Goal: Information Seeking & Learning: Learn about a topic

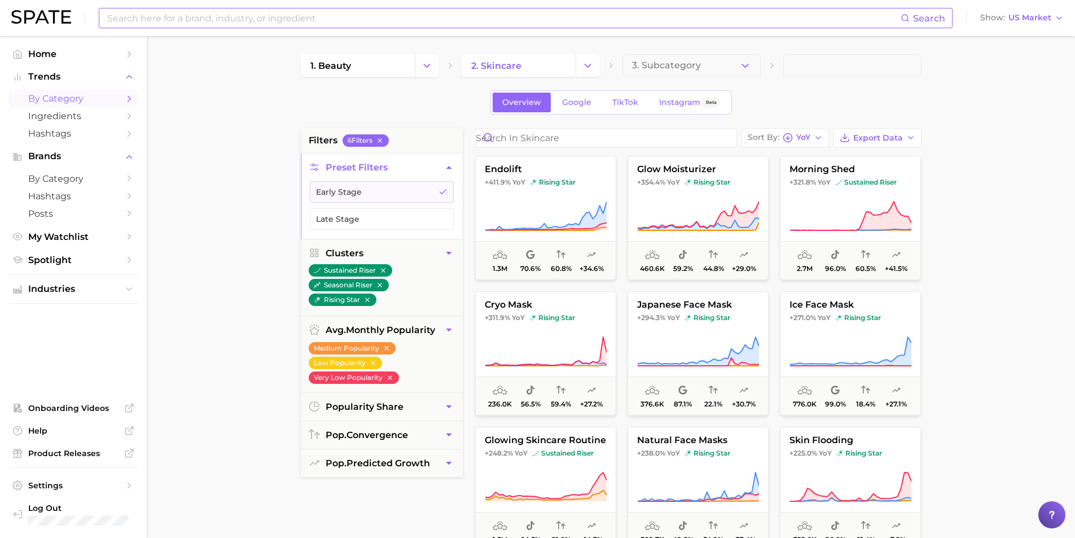
scroll to position [56, 0]
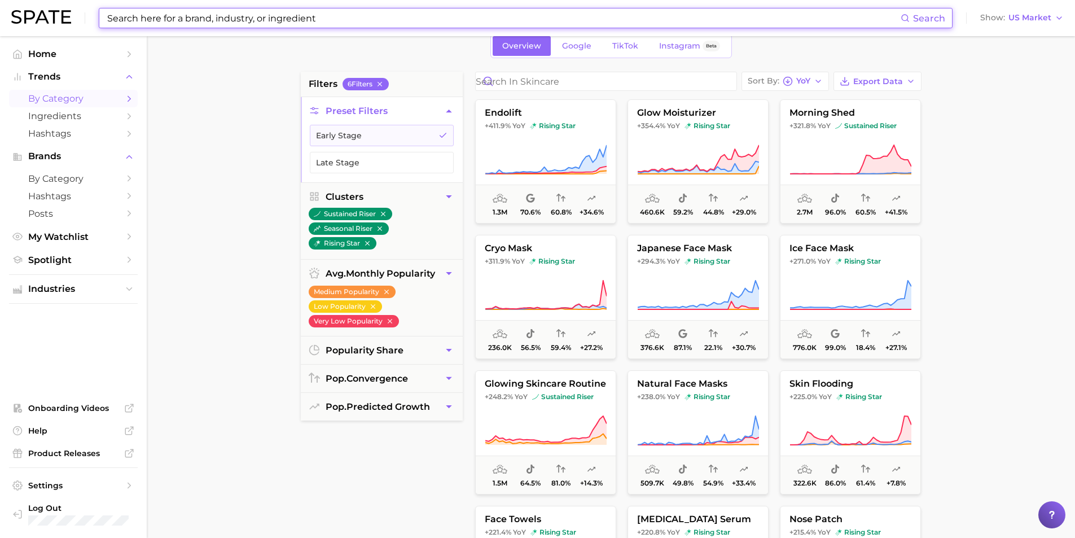
click at [269, 19] on input at bounding box center [503, 17] width 795 height 19
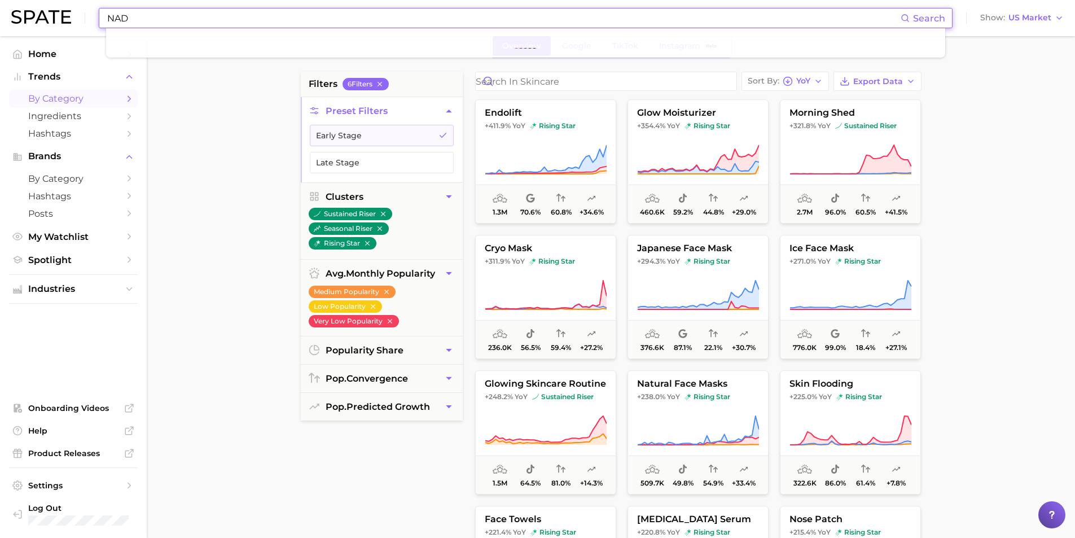
type input "NAD"
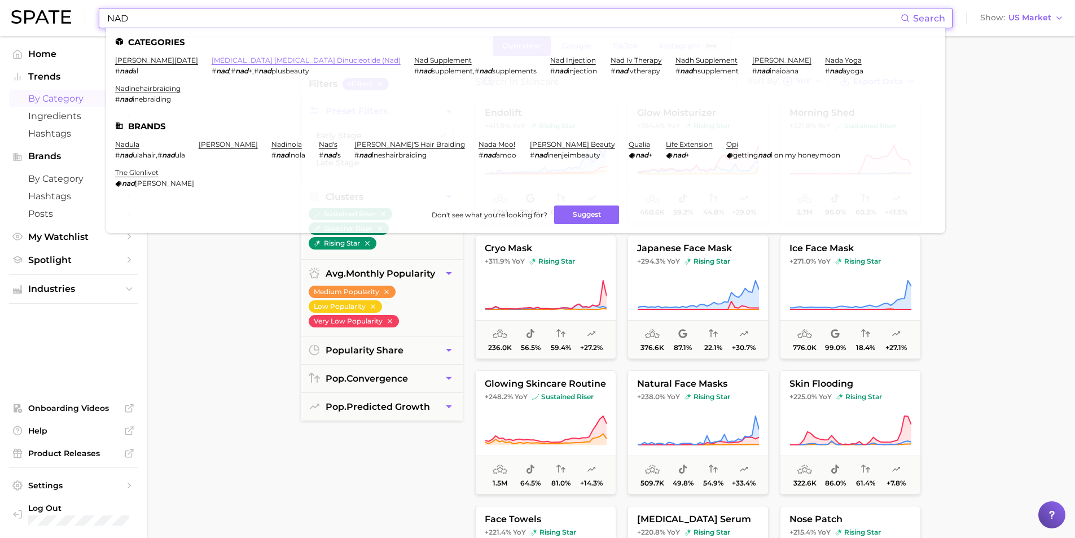
click at [296, 63] on link "[MEDICAL_DATA] [MEDICAL_DATA] dinucleotide (nad)" at bounding box center [306, 60] width 189 height 8
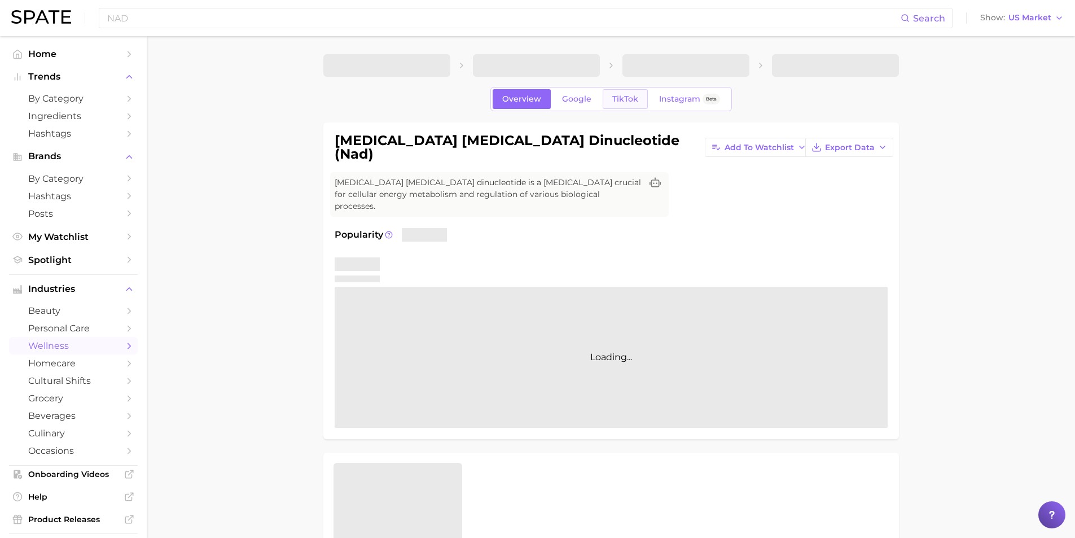
click at [615, 102] on span "TikTok" at bounding box center [625, 99] width 26 height 10
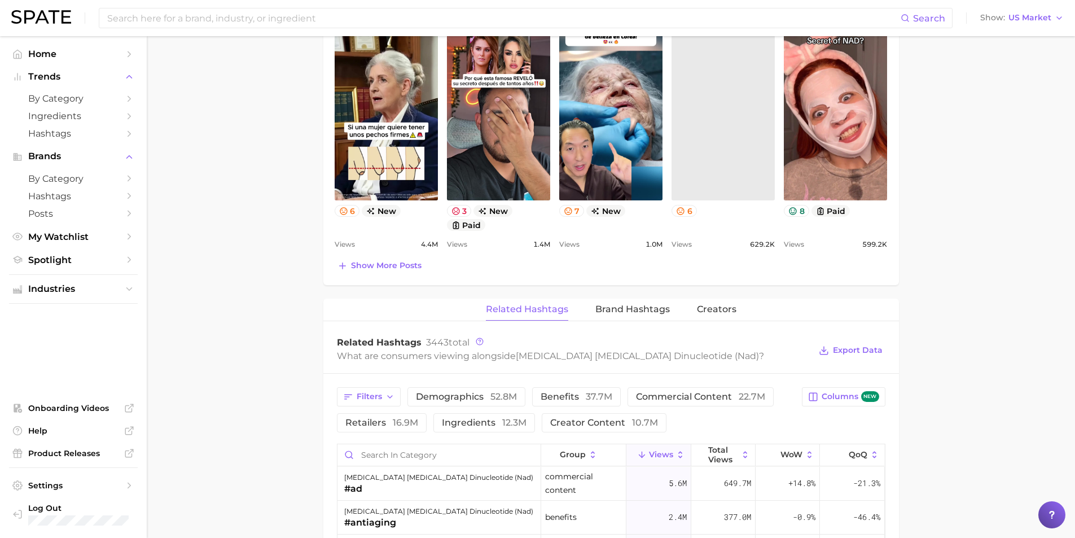
scroll to position [734, 0]
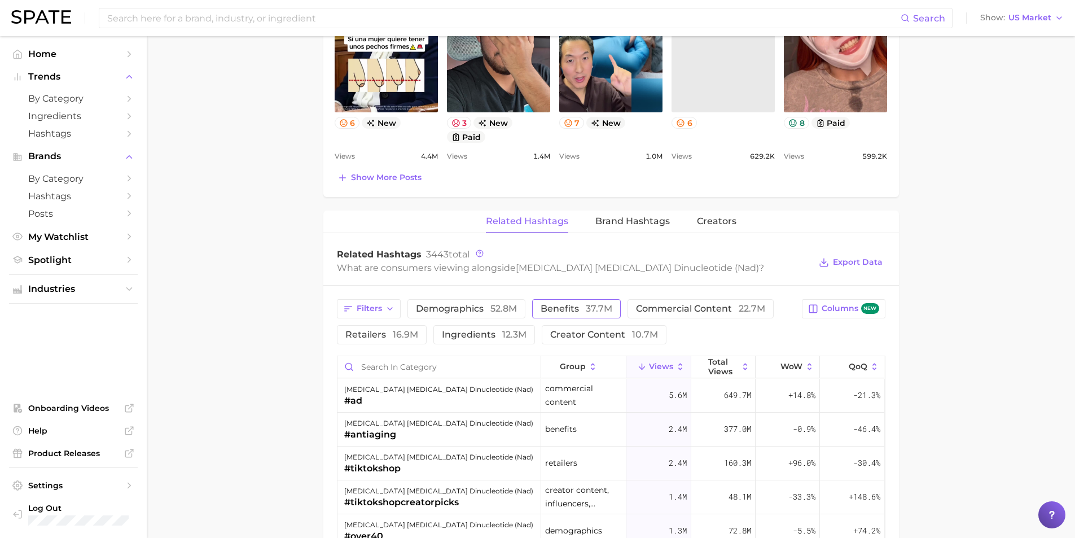
click at [586, 303] on span "37.7m" at bounding box center [599, 308] width 27 height 11
click at [391, 308] on polyline "button" at bounding box center [390, 309] width 5 height 2
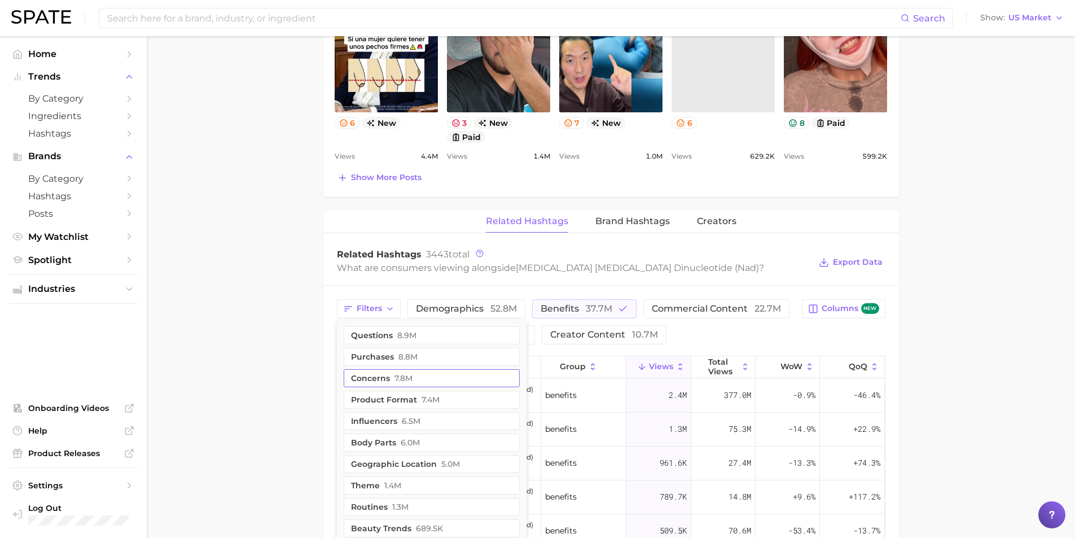
click at [404, 374] on span "7.8m" at bounding box center [404, 378] width 18 height 9
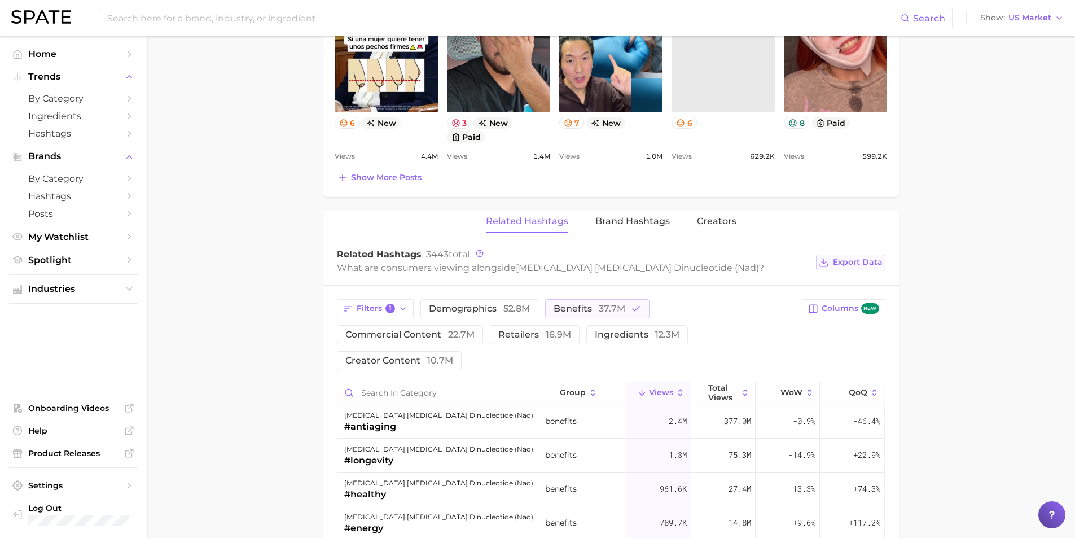
click at [872, 257] on span "Export Data" at bounding box center [858, 262] width 50 height 10
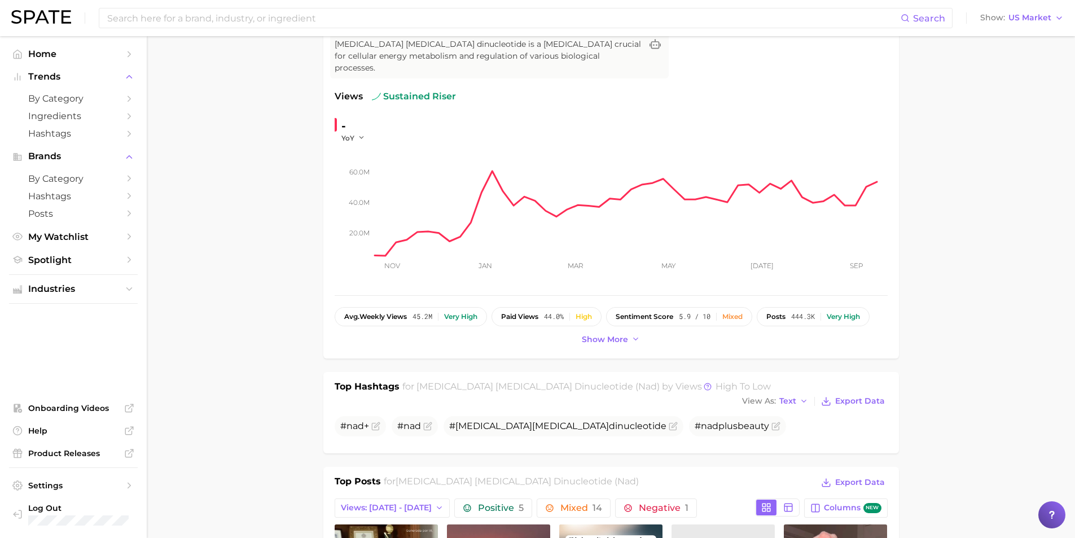
scroll to position [0, 0]
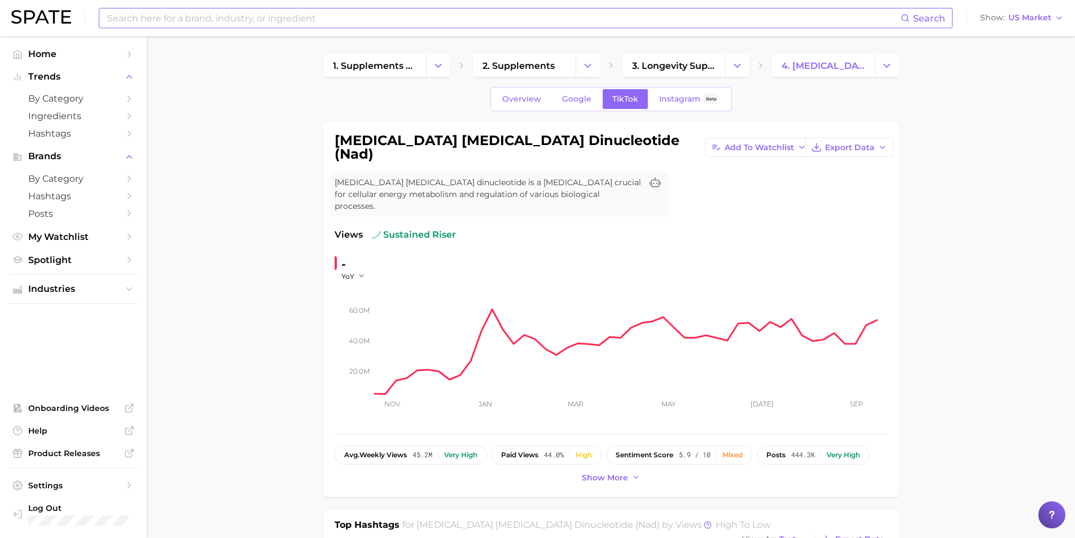
click at [252, 20] on input at bounding box center [503, 17] width 795 height 19
type input "ㅜ"
type input "NMN"
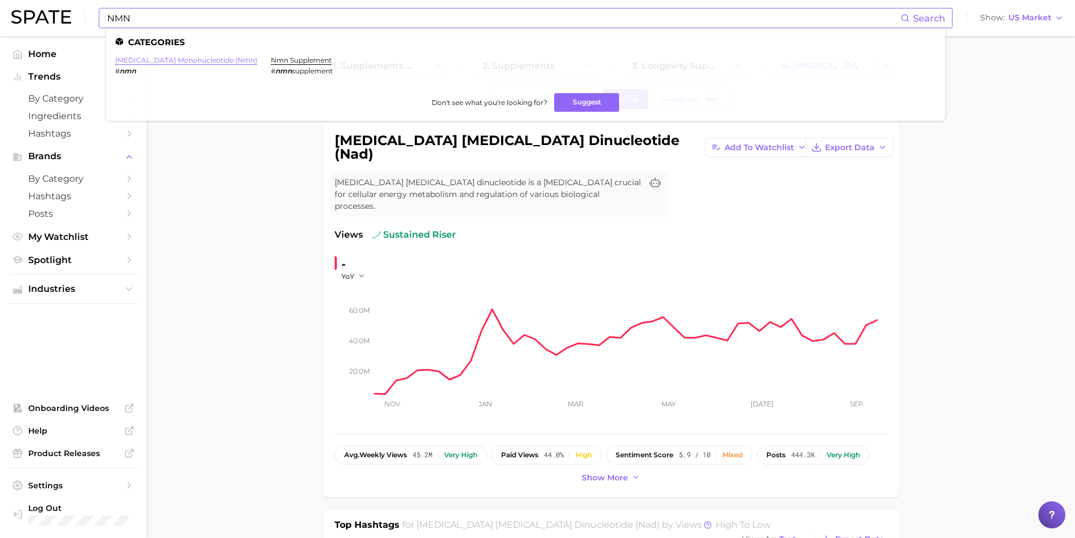
click at [231, 61] on link "[MEDICAL_DATA] mononucleotide (nmn)" at bounding box center [186, 60] width 142 height 8
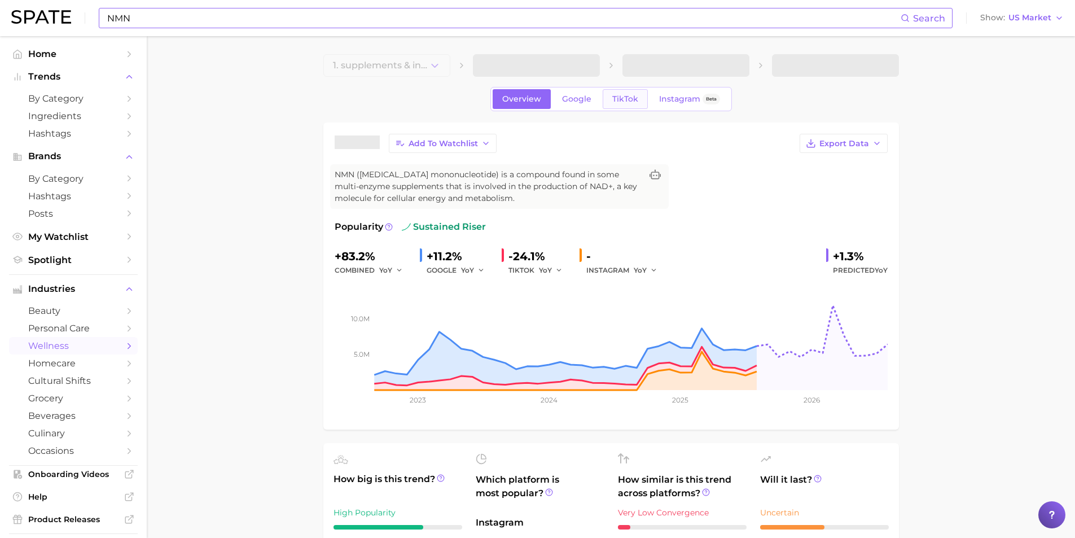
click at [612, 101] on span "TikTok" at bounding box center [625, 99] width 26 height 10
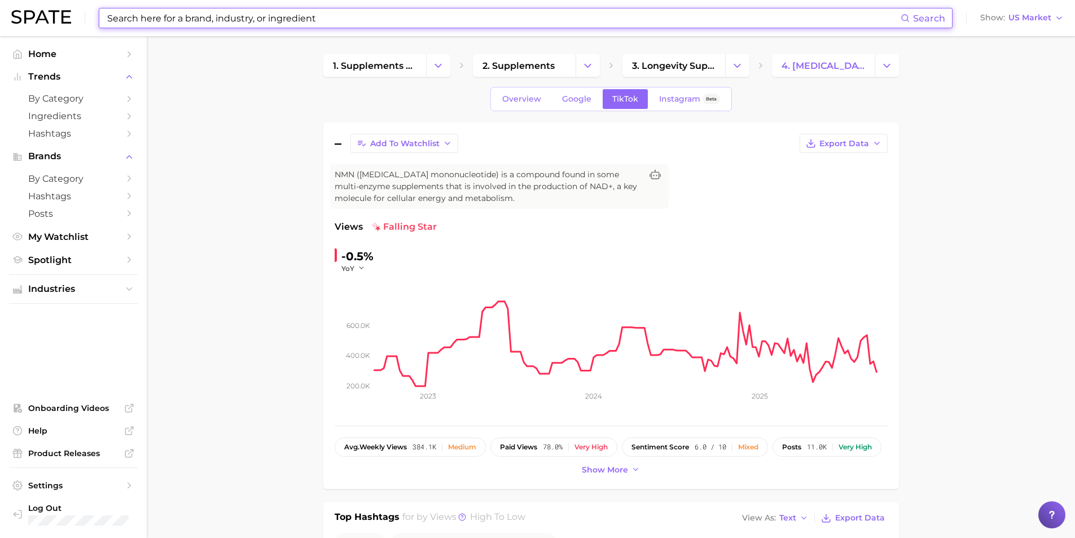
click at [342, 20] on input at bounding box center [503, 17] width 795 height 19
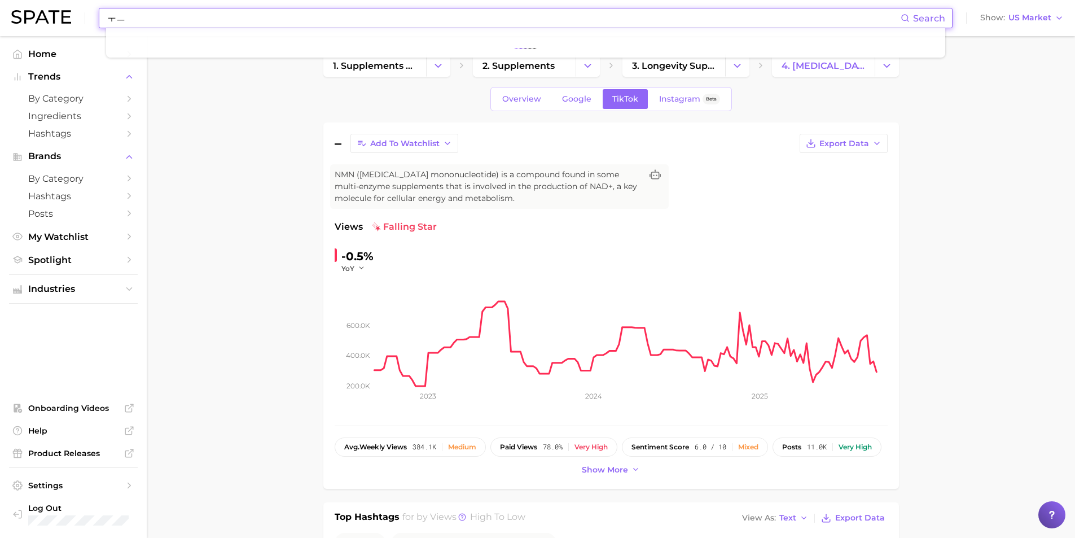
type input "ㅜ"
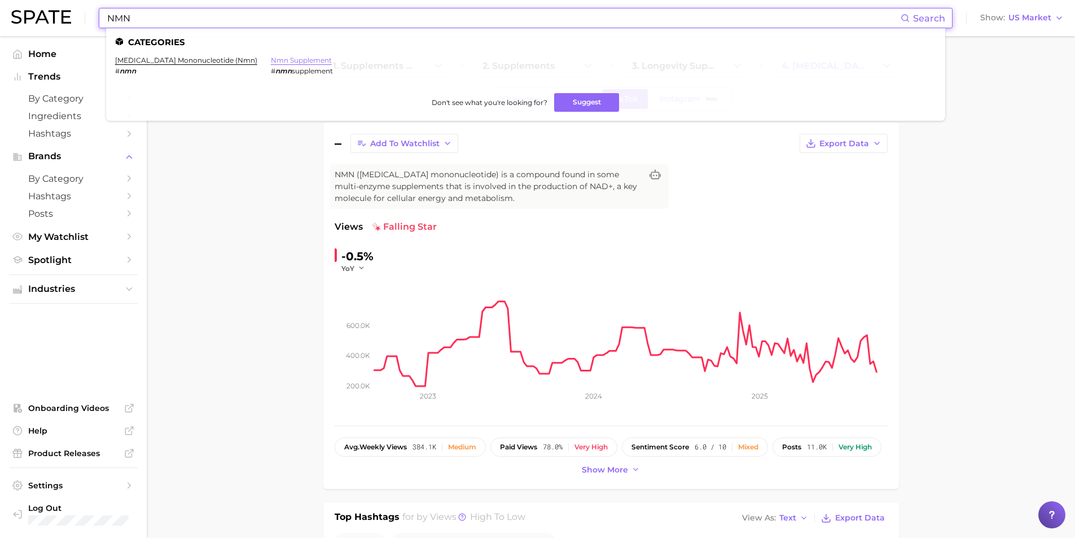
type input "NMN"
click at [308, 62] on link "nmn supplement" at bounding box center [301, 60] width 61 height 8
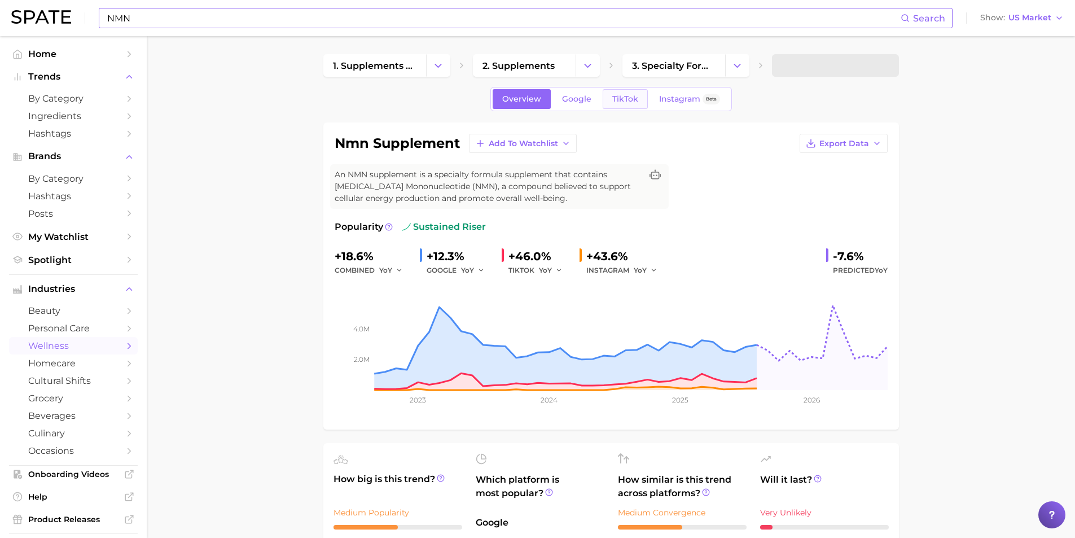
click at [626, 103] on span "TikTok" at bounding box center [625, 99] width 26 height 10
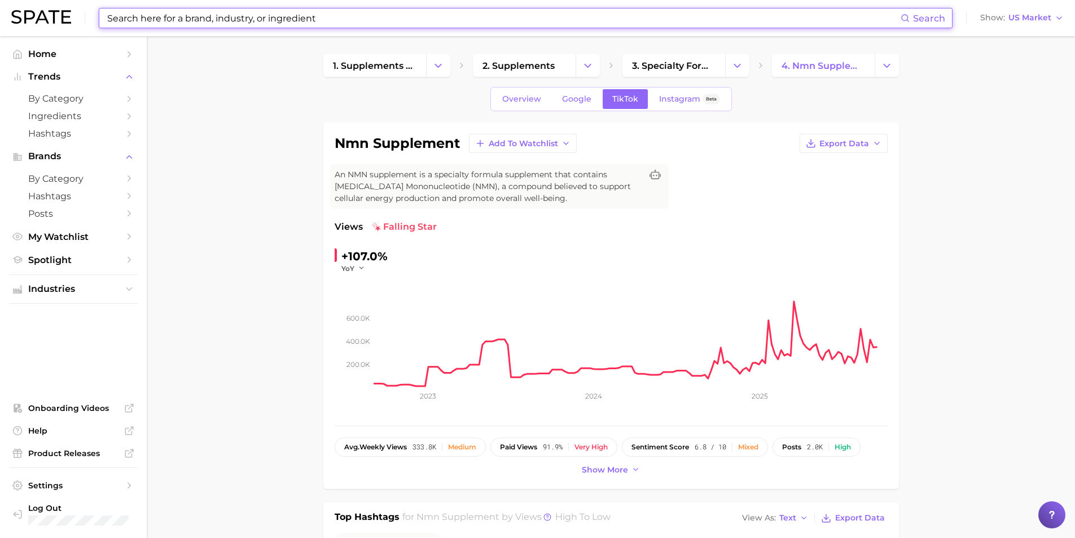
click at [290, 18] on input at bounding box center [503, 17] width 795 height 19
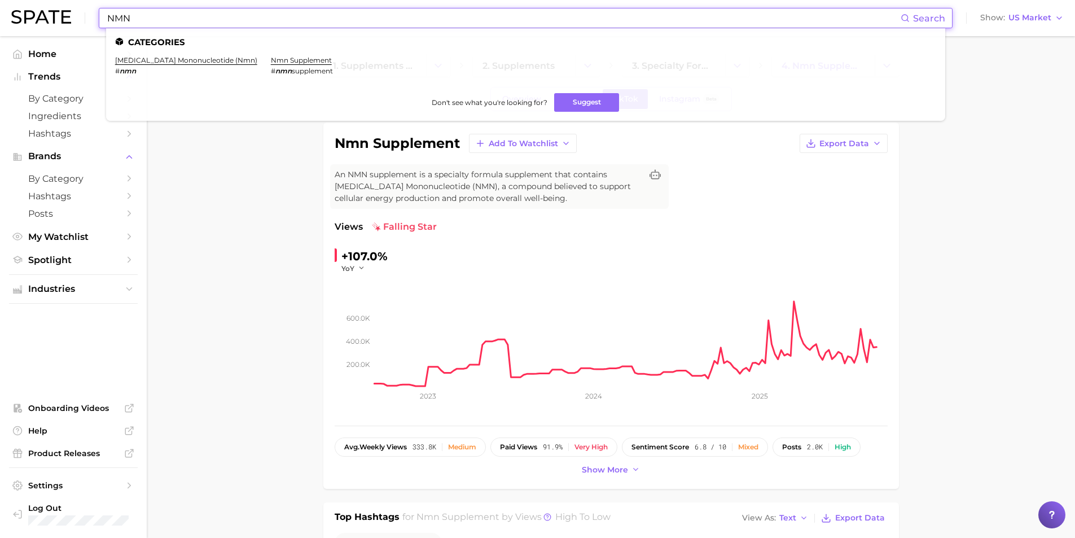
type input "NMN"
click at [213, 59] on link "[MEDICAL_DATA] mononucleotide (nmn)" at bounding box center [186, 60] width 142 height 8
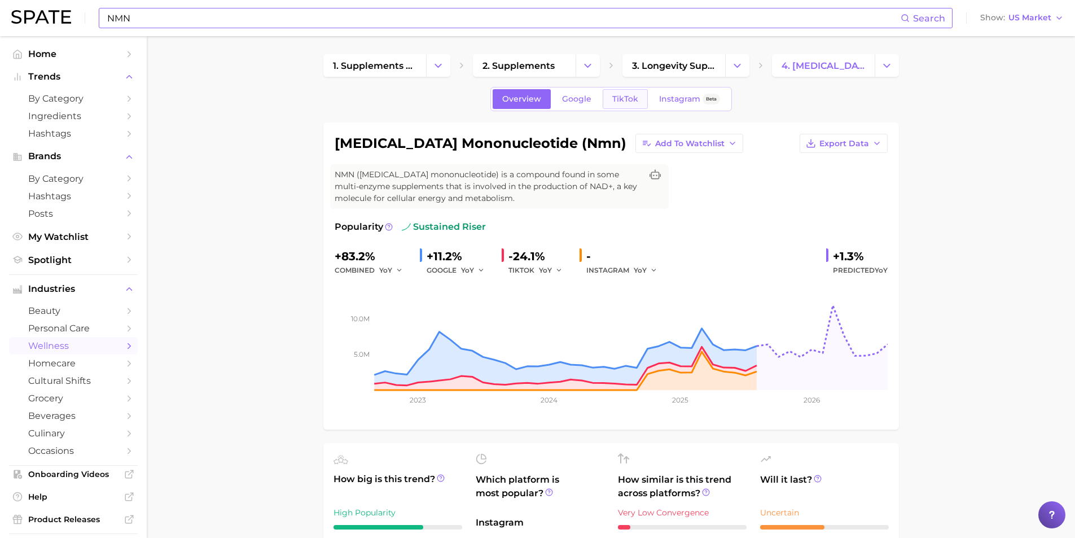
click at [622, 103] on span "TikTok" at bounding box center [625, 99] width 26 height 10
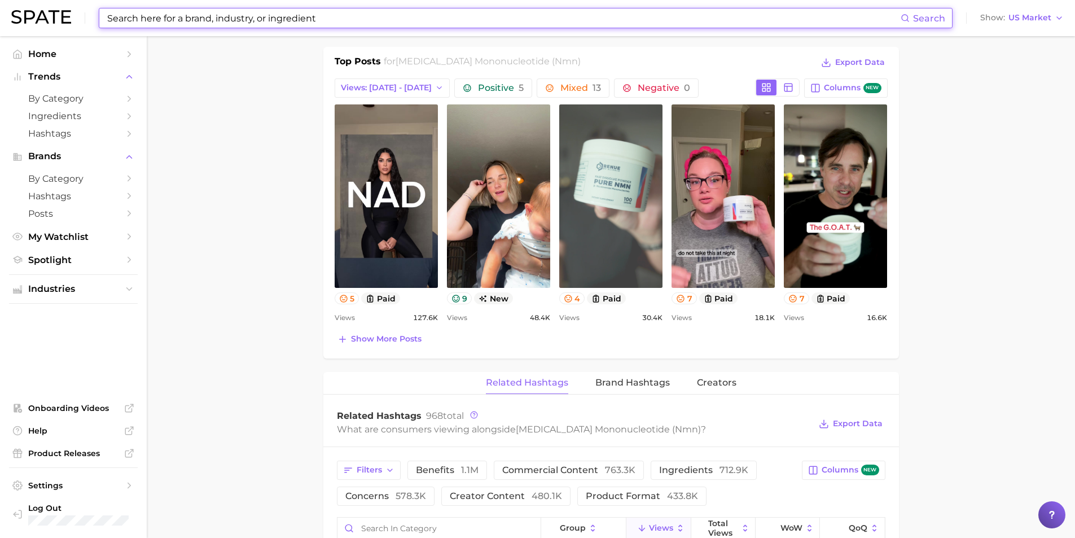
scroll to position [621, 0]
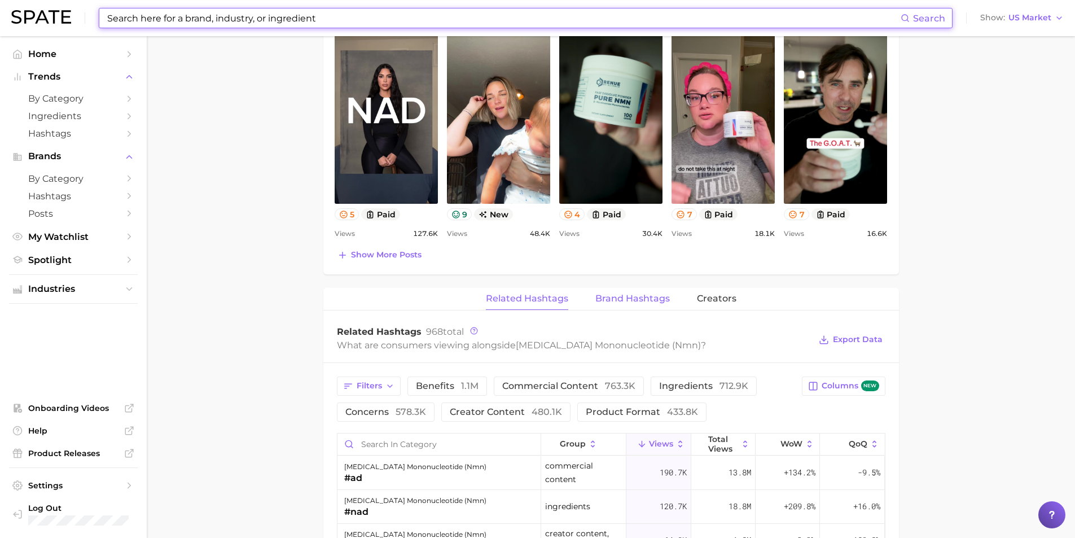
click at [599, 292] on button "Brand Hashtags" at bounding box center [633, 299] width 75 height 22
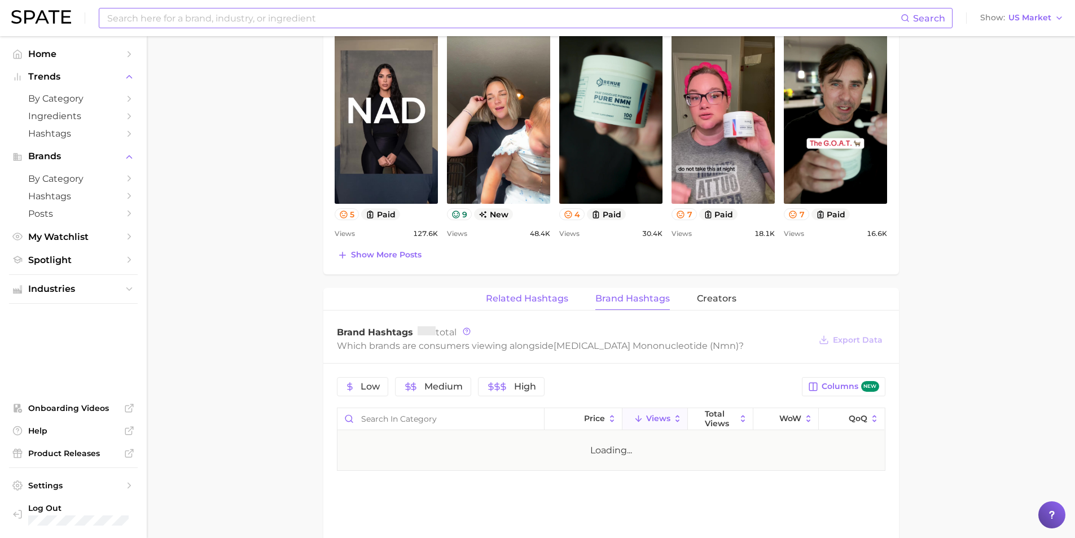
click at [548, 300] on span "Related Hashtags" at bounding box center [527, 299] width 82 height 10
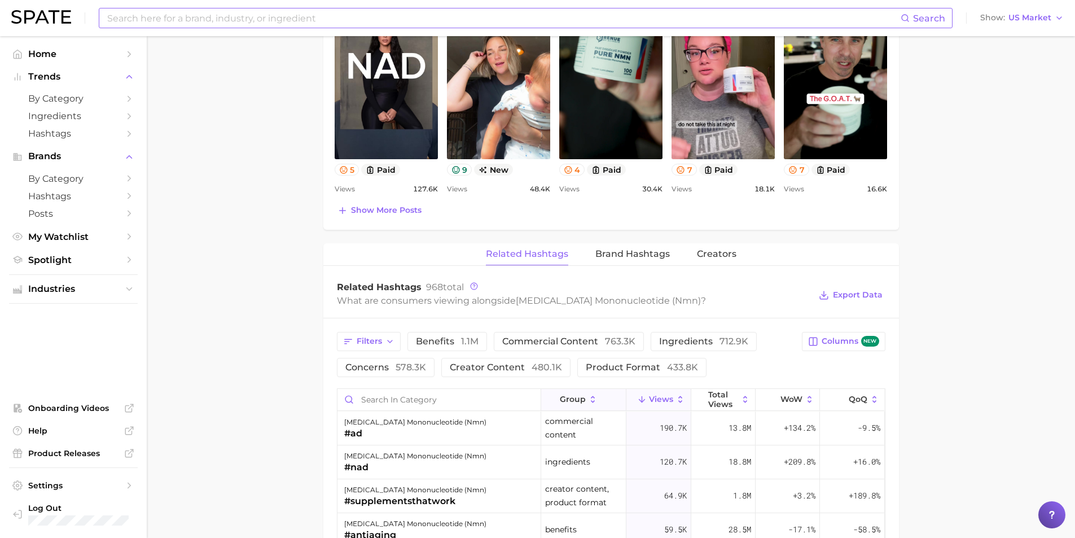
scroll to position [734, 0]
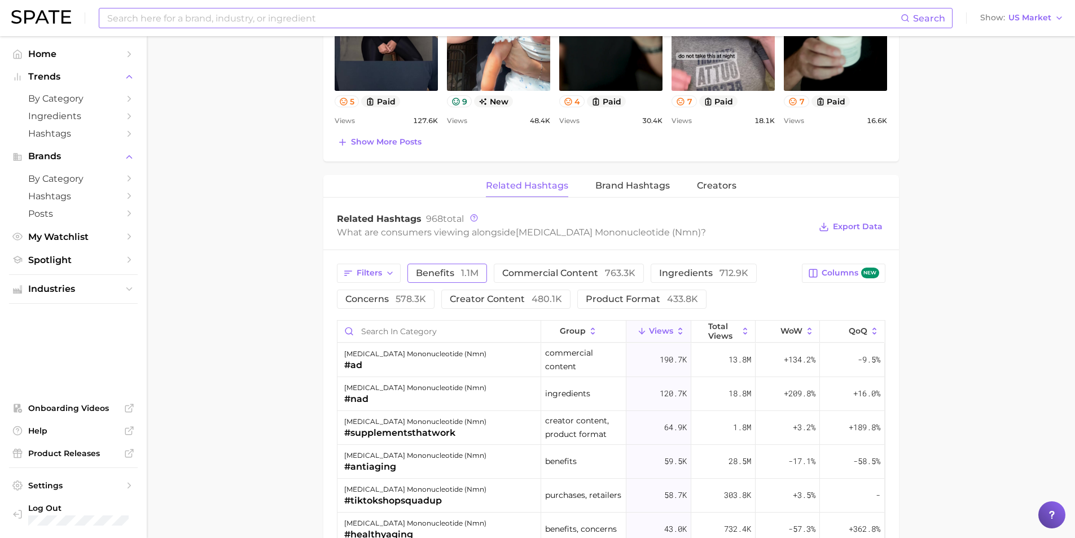
click at [440, 272] on span "benefits 1.1m" at bounding box center [447, 273] width 63 height 9
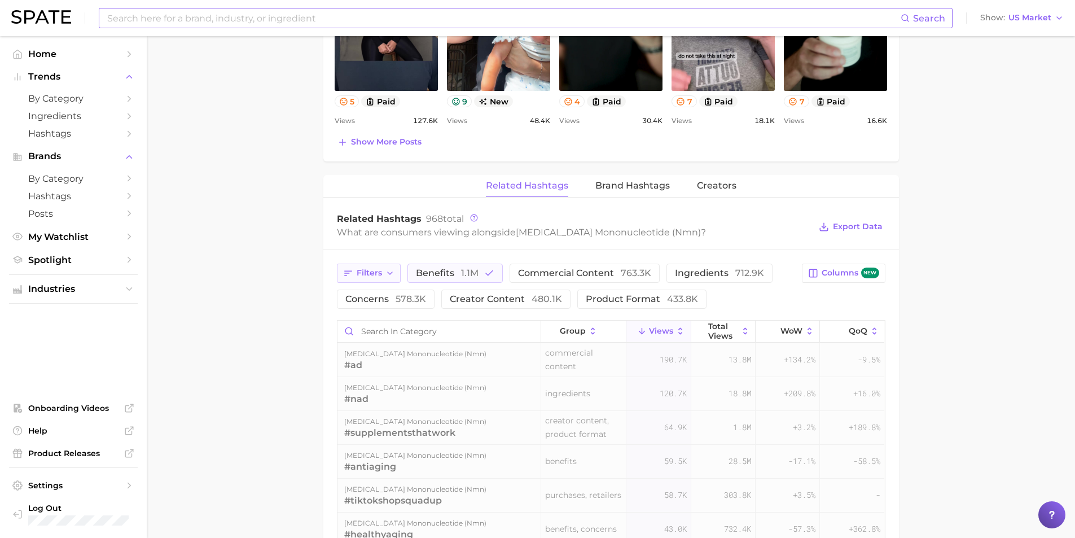
click at [375, 274] on span "Filters" at bounding box center [369, 273] width 25 height 10
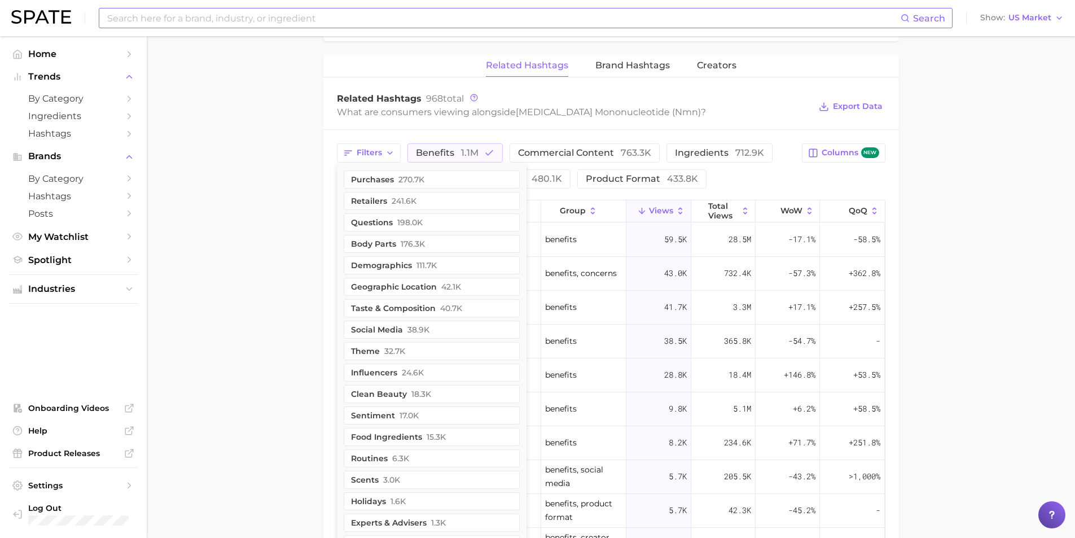
scroll to position [847, 0]
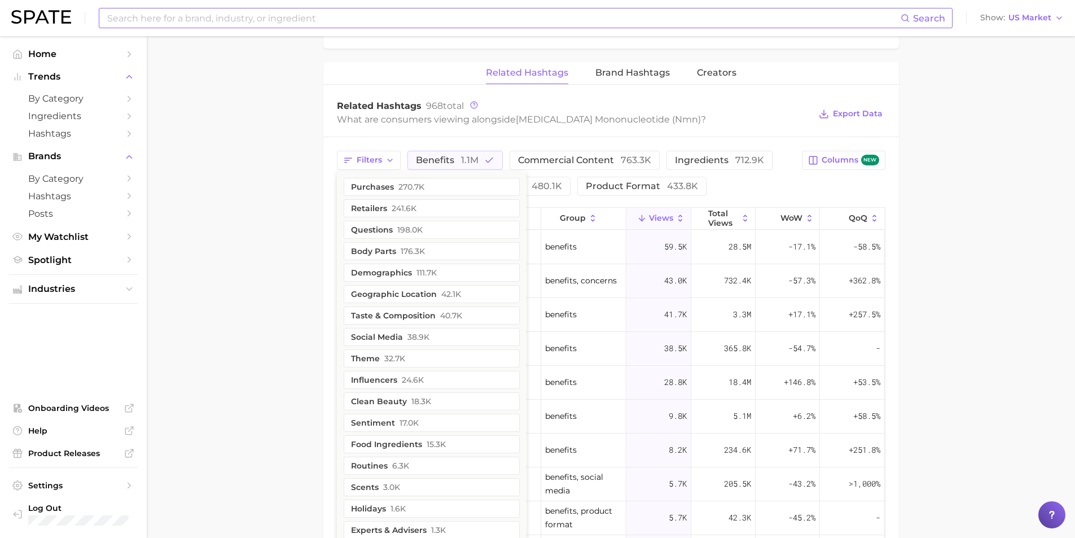
click at [283, 209] on main "1. supplements & ingestibles 2. supplements 3. longevity supplements 4. [MEDICA…" at bounding box center [611, 2] width 929 height 1626
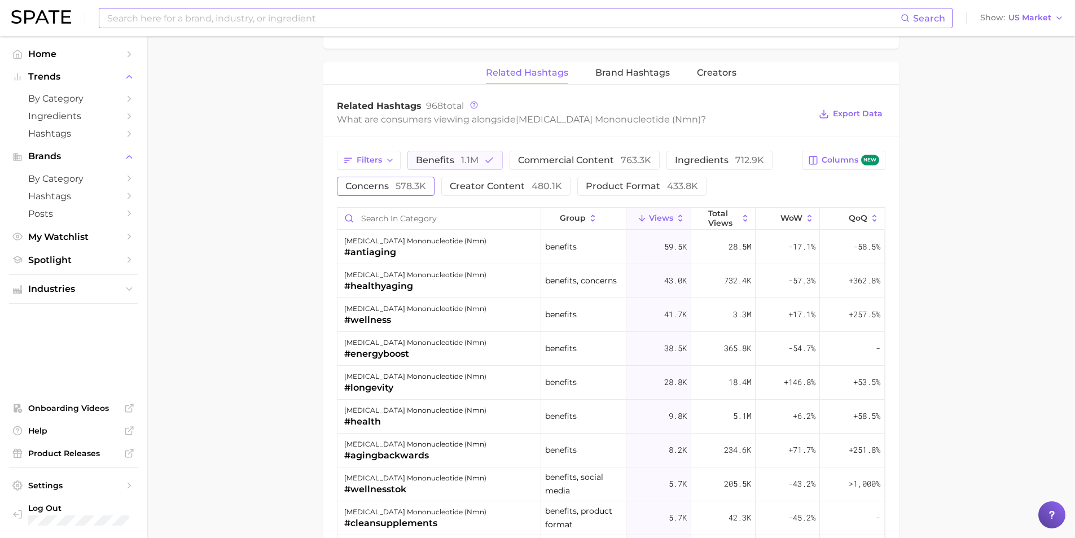
click at [374, 182] on span "concerns 578.3k" at bounding box center [385, 186] width 81 height 9
click at [854, 116] on span "Export Data" at bounding box center [858, 114] width 50 height 10
